Goal: Check status

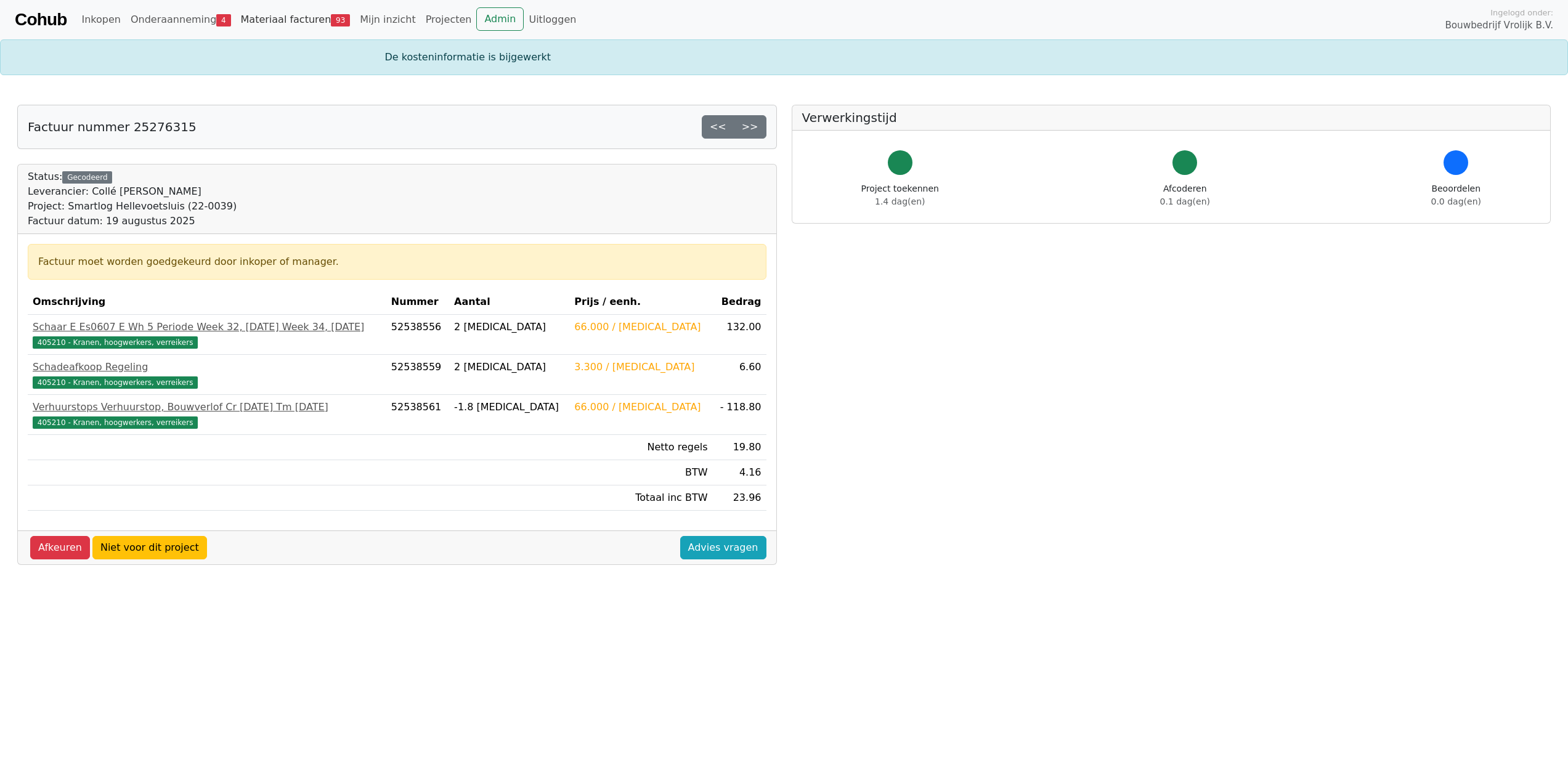
click at [259, 24] on link "Materiaal facturen 93" at bounding box center [296, 19] width 120 height 25
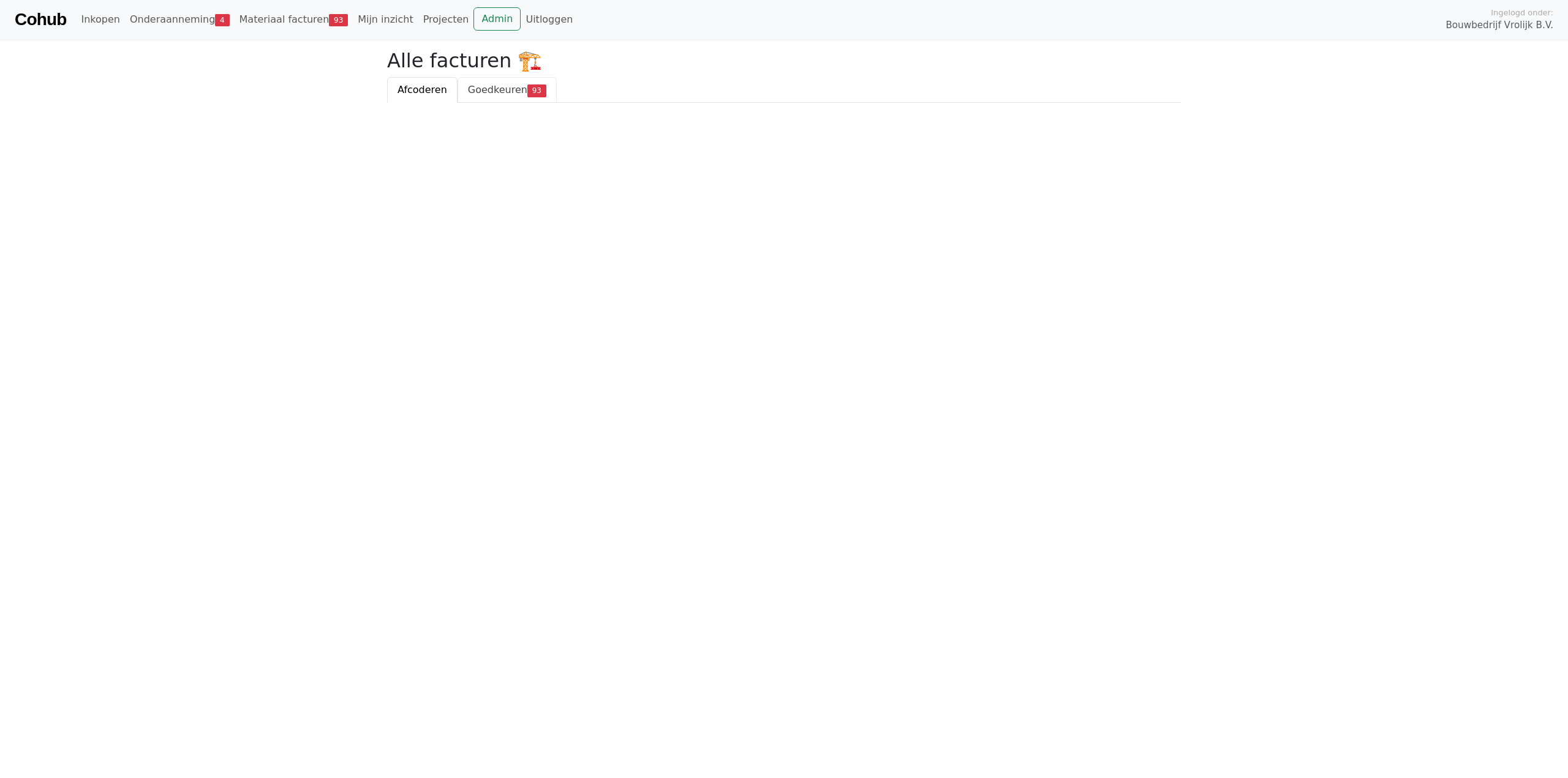
click at [528, 91] on span "93" at bounding box center [537, 90] width 19 height 12
